Goal: Task Accomplishment & Management: Manage account settings

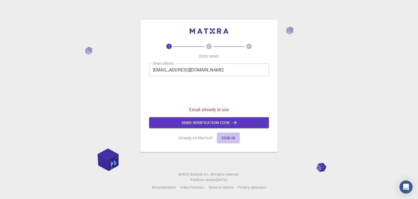
click at [228, 138] on button "Sign in" at bounding box center [228, 137] width 23 height 11
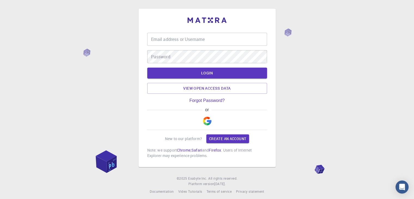
type input "naman.arora2026@gmail.com"
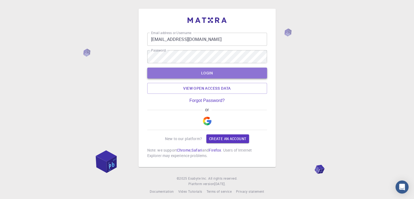
click at [196, 73] on button "LOGIN" at bounding box center [207, 72] width 120 height 11
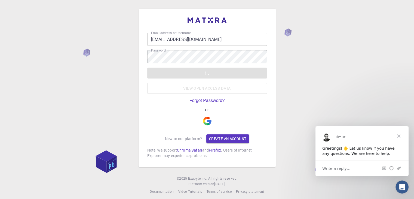
click at [401, 135] on span "Close" at bounding box center [399, 136] width 20 height 20
